Goal: Task Accomplishment & Management: Use online tool/utility

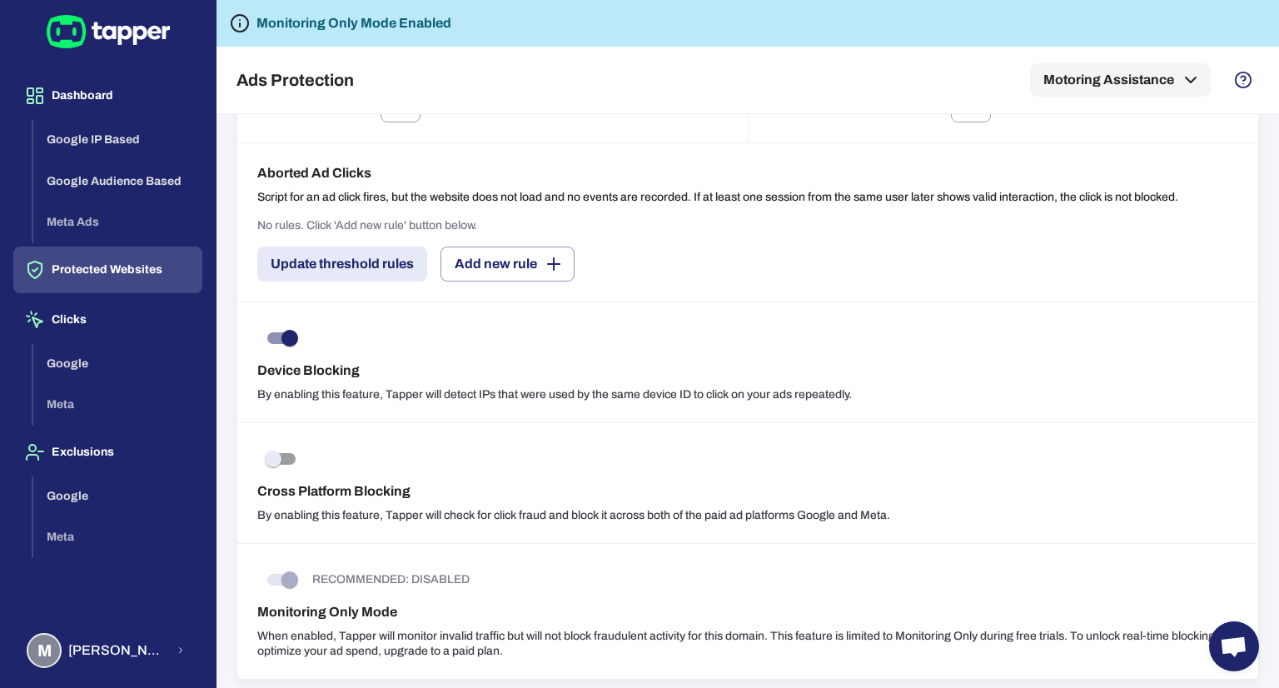
scroll to position [1370, 0]
click at [816, 601] on h6 "Monitoring Only Mode" at bounding box center [747, 611] width 981 height 20
drag, startPoint x: 304, startPoint y: 19, endPoint x: 414, endPoint y: 26, distance: 110.1
click at [414, 26] on h6 "Monitoring Only Mode Enabled" at bounding box center [353, 23] width 195 height 20
drag, startPoint x: 313, startPoint y: 603, endPoint x: 822, endPoint y: 615, distance: 508.9
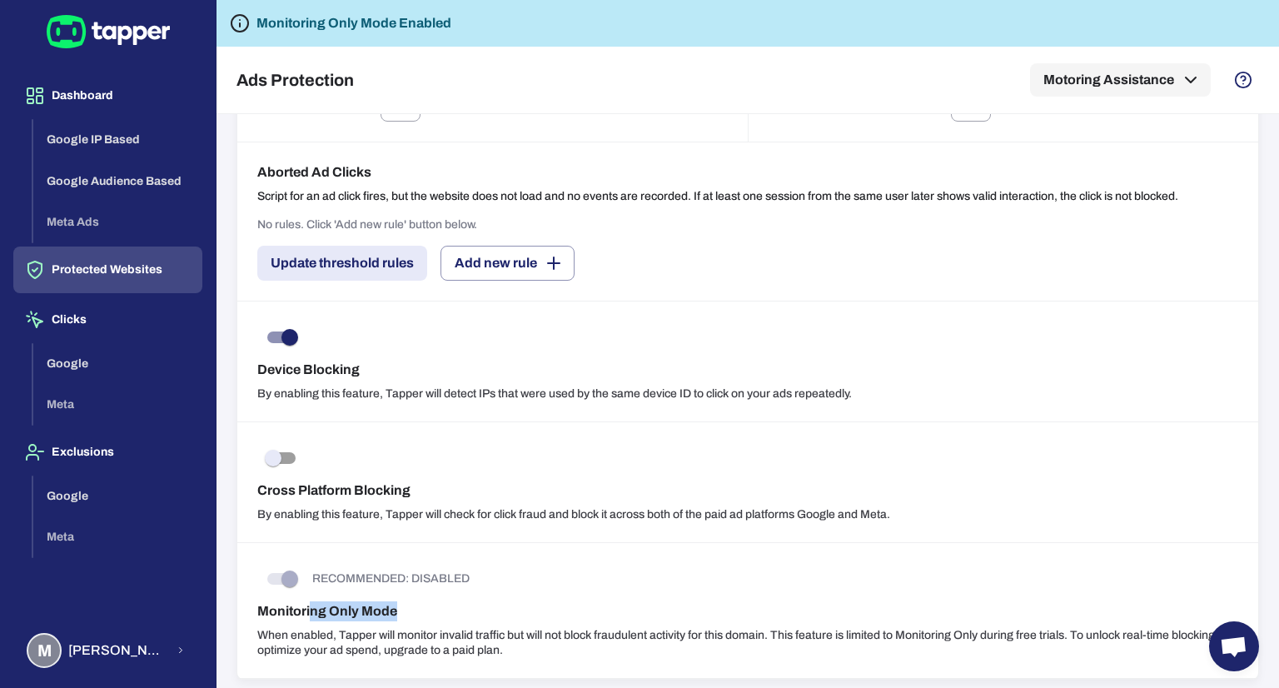
click at [822, 615] on h6 "Monitoring Only Mode" at bounding box center [747, 611] width 981 height 20
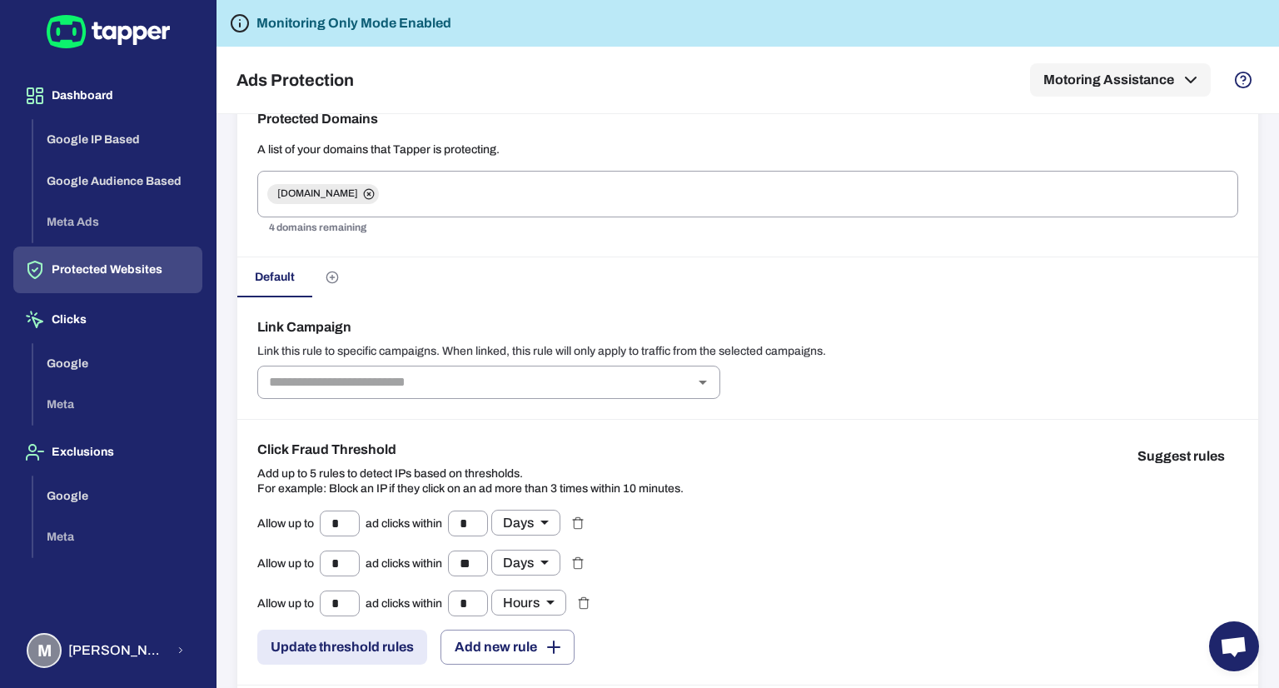
scroll to position [0, 0]
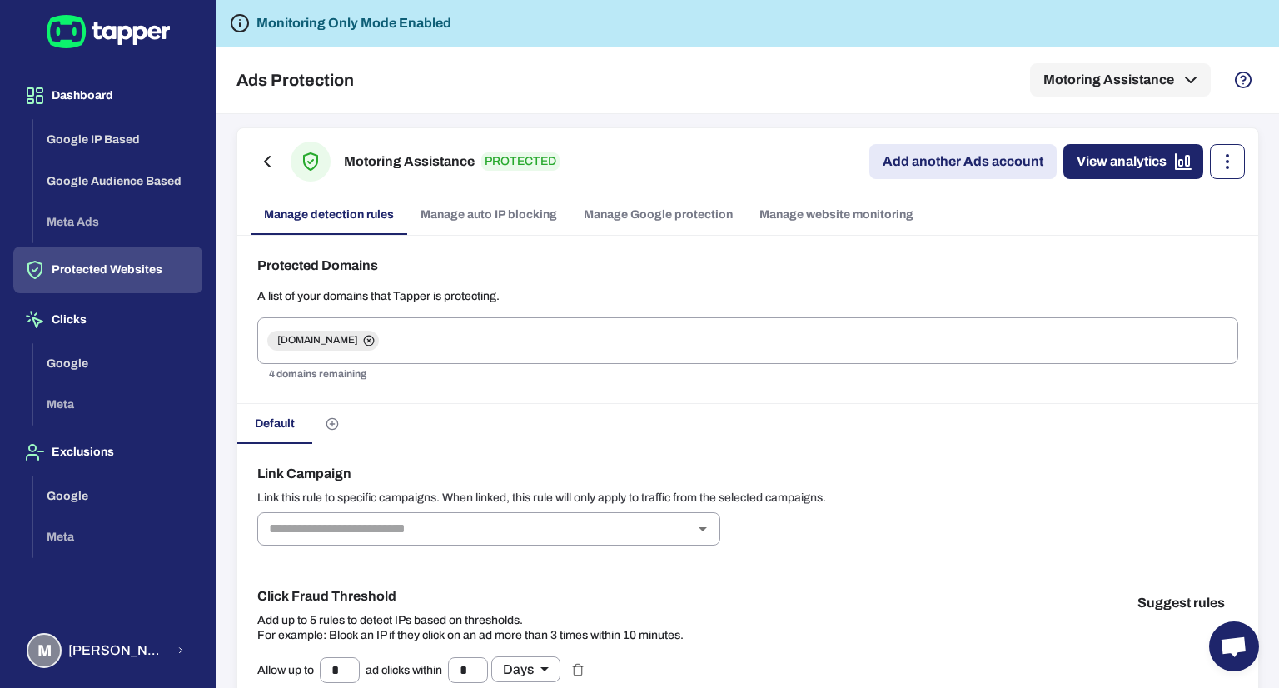
click at [1222, 159] on icon "button" at bounding box center [1227, 162] width 20 height 20
click at [989, 264] on div at bounding box center [639, 344] width 1279 height 688
click at [453, 199] on link "Manage auto IP blocking" at bounding box center [488, 215] width 163 height 40
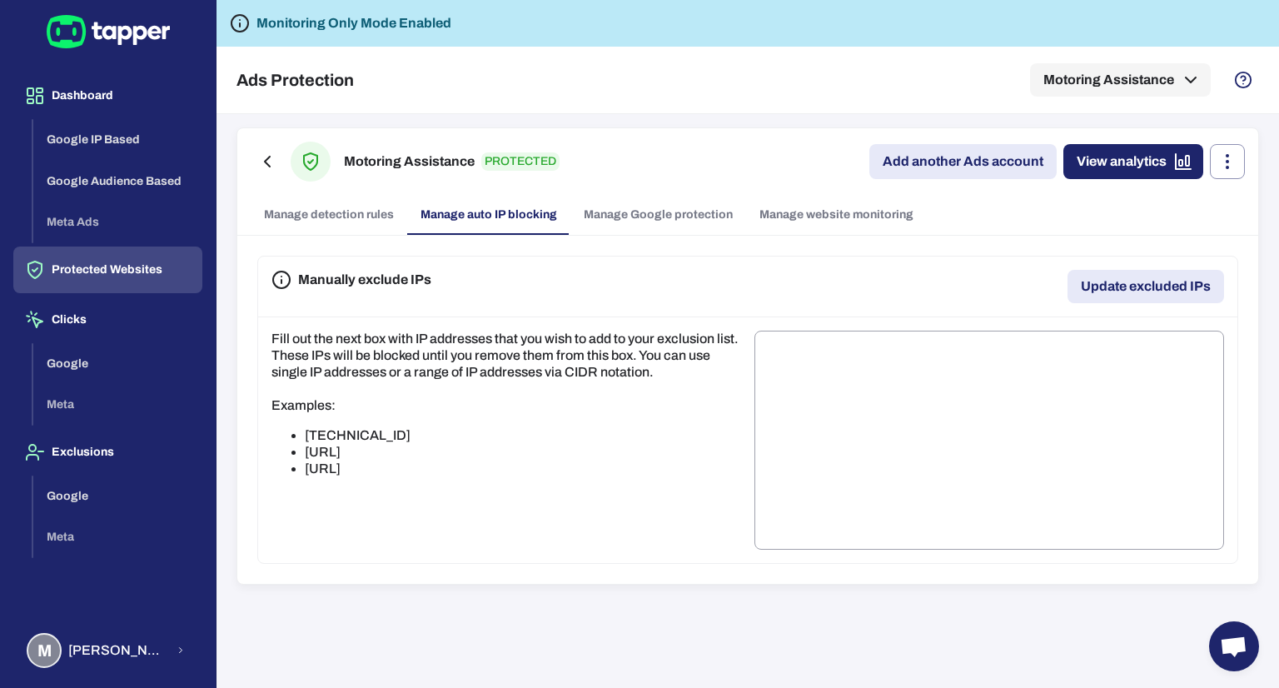
click at [774, 161] on div "Motoring Assistance PROTECTED Add another Ads account View analytics" at bounding box center [748, 162] width 994 height 40
click at [108, 136] on button "Google IP Based" at bounding box center [117, 140] width 169 height 42
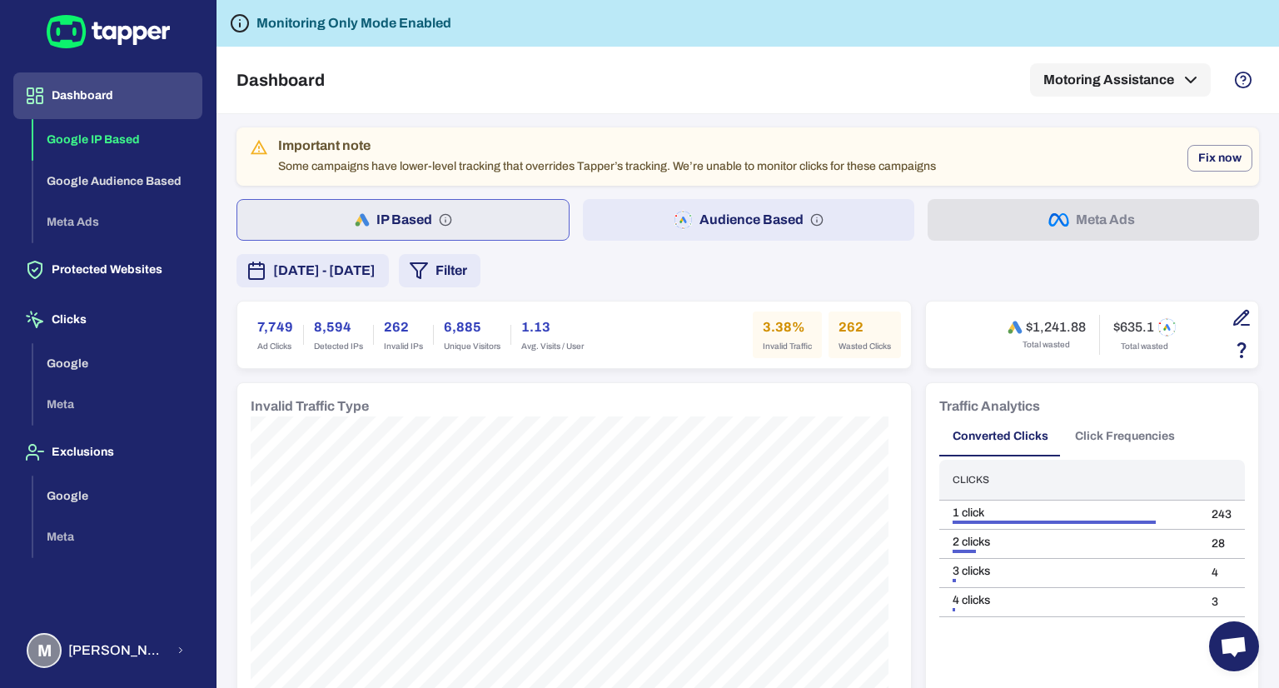
click at [376, 272] on span "[DATE] - [DATE]" at bounding box center [324, 271] width 102 height 20
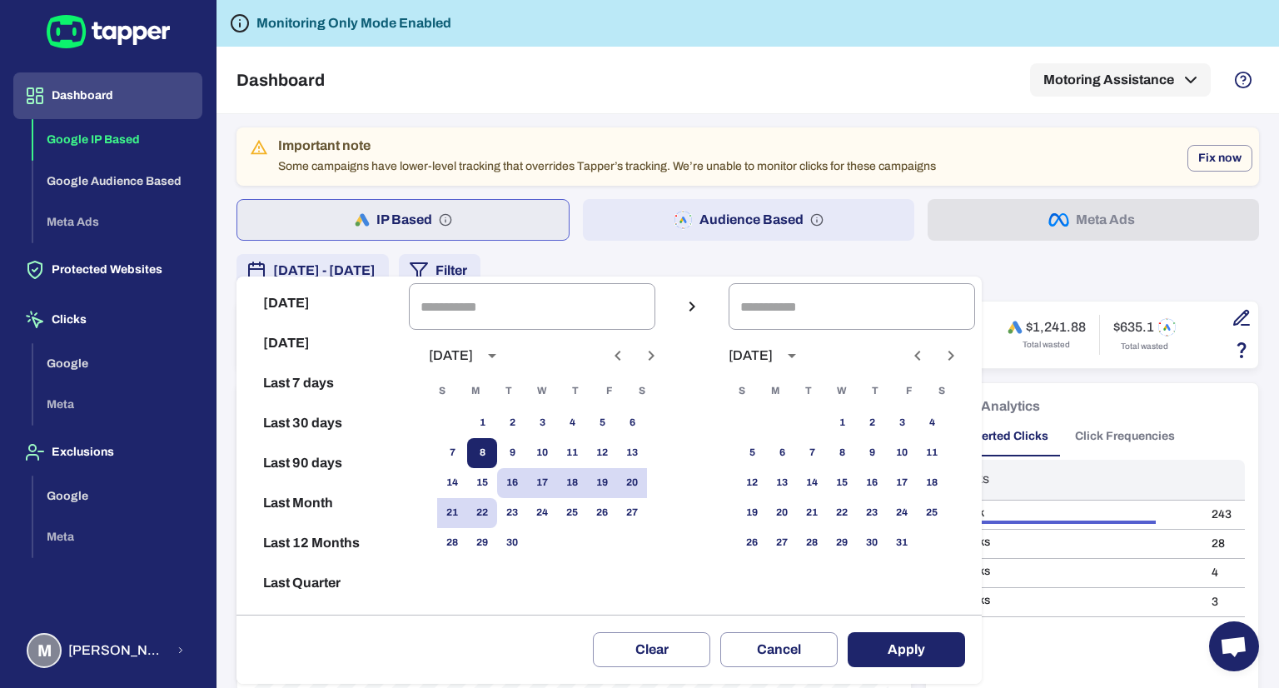
click at [496, 449] on button "8" at bounding box center [482, 453] width 30 height 30
type input "**********"
click at [492, 511] on button "22" at bounding box center [482, 513] width 30 height 30
type input "**********"
click at [929, 644] on button "Apply" at bounding box center [906, 649] width 117 height 35
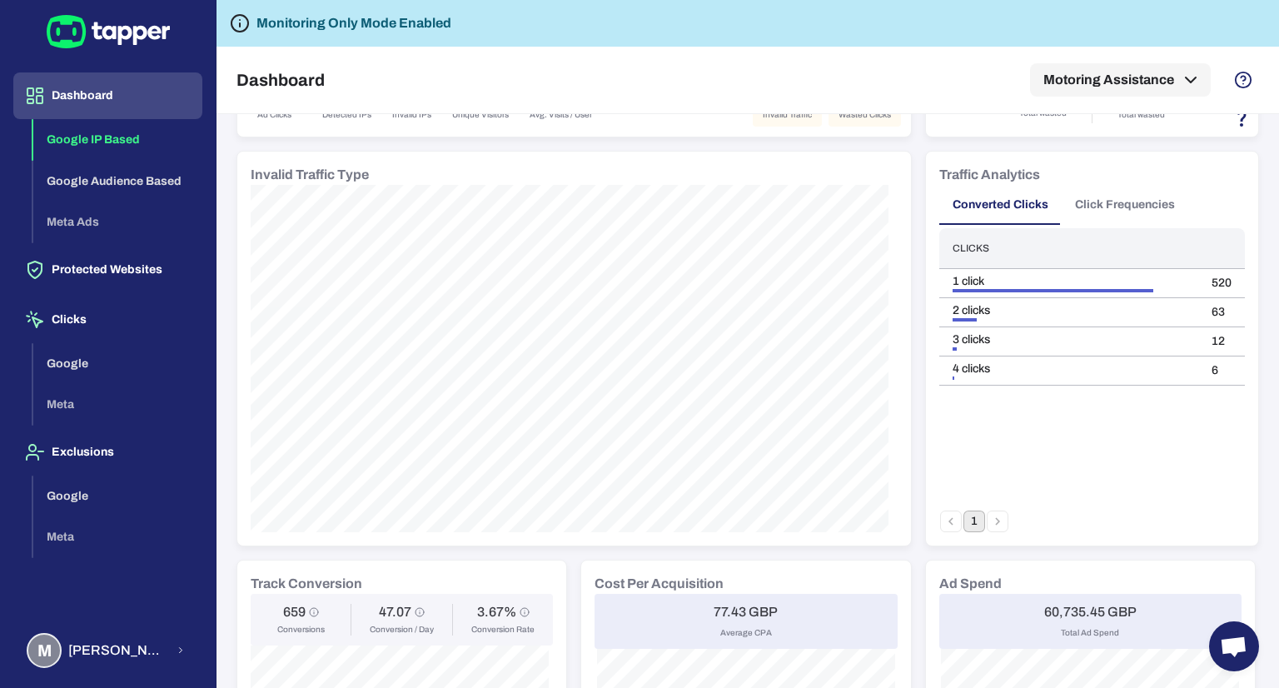
scroll to position [233, 0]
drag, startPoint x: 1265, startPoint y: 281, endPoint x: 1272, endPoint y: 210, distance: 71.2
click at [1272, 210] on div "Important note Some campaigns have lower-level tracking that overrides Tapper’s…" at bounding box center [748, 401] width 1063 height 574
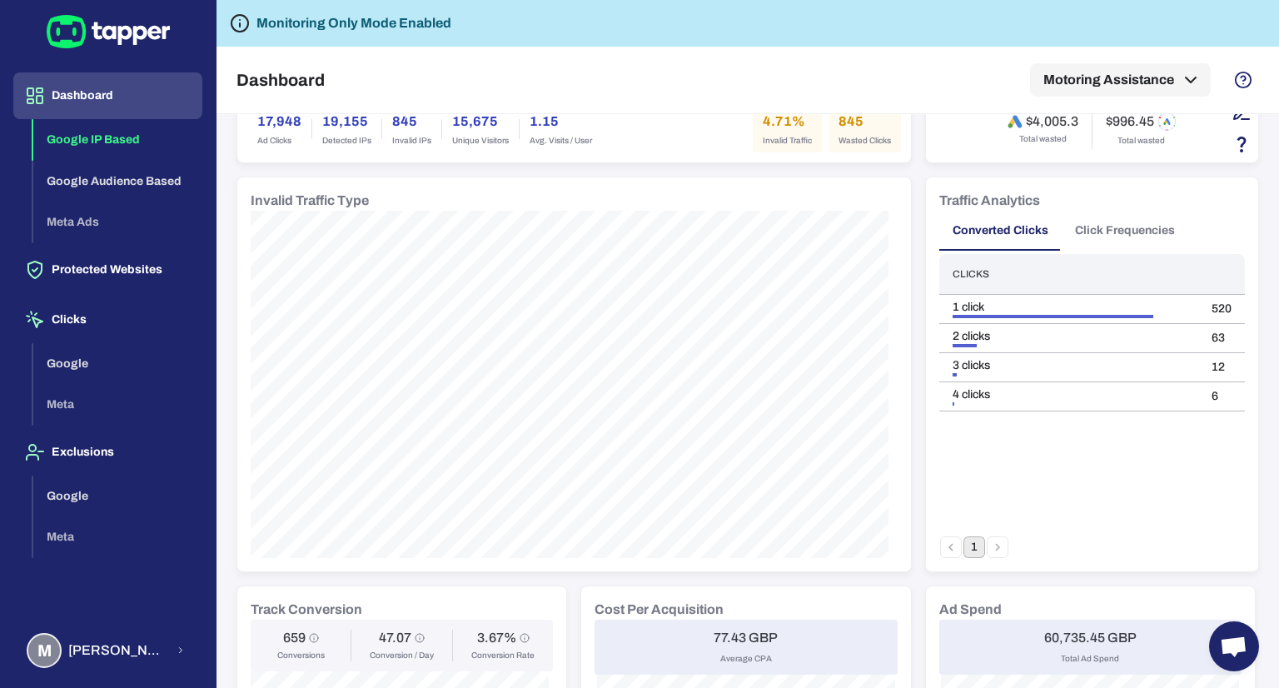
click at [1153, 228] on button "Click Frequencies" at bounding box center [1125, 231] width 127 height 40
